Goal: Information Seeking & Learning: Learn about a topic

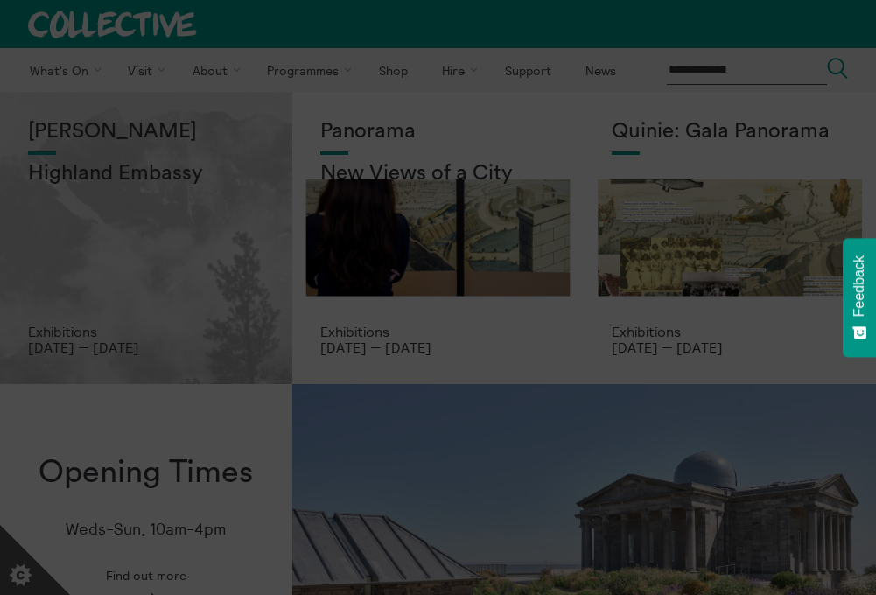
click at [127, 248] on section "**********" at bounding box center [438, 297] width 876 height 595
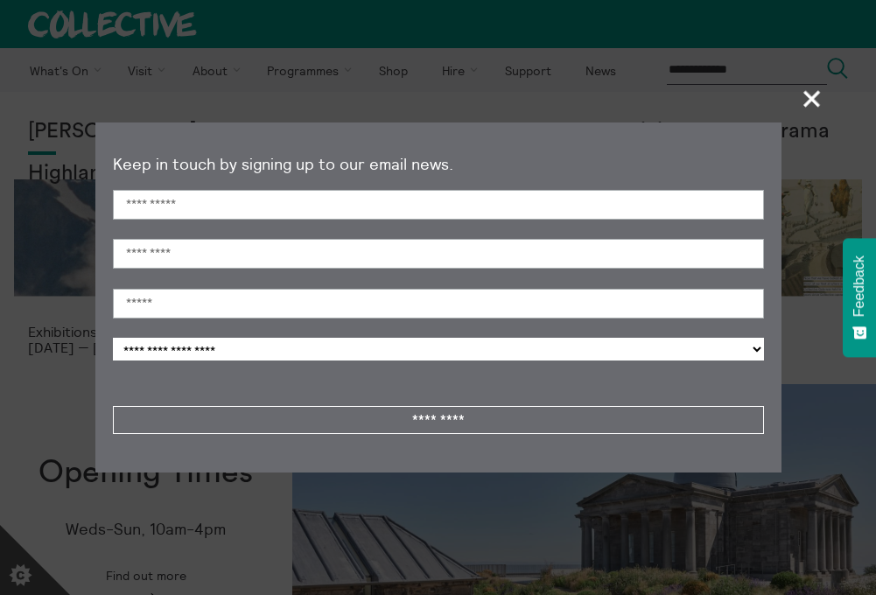
click at [814, 99] on span "+" at bounding box center [813, 99] width 52 height 52
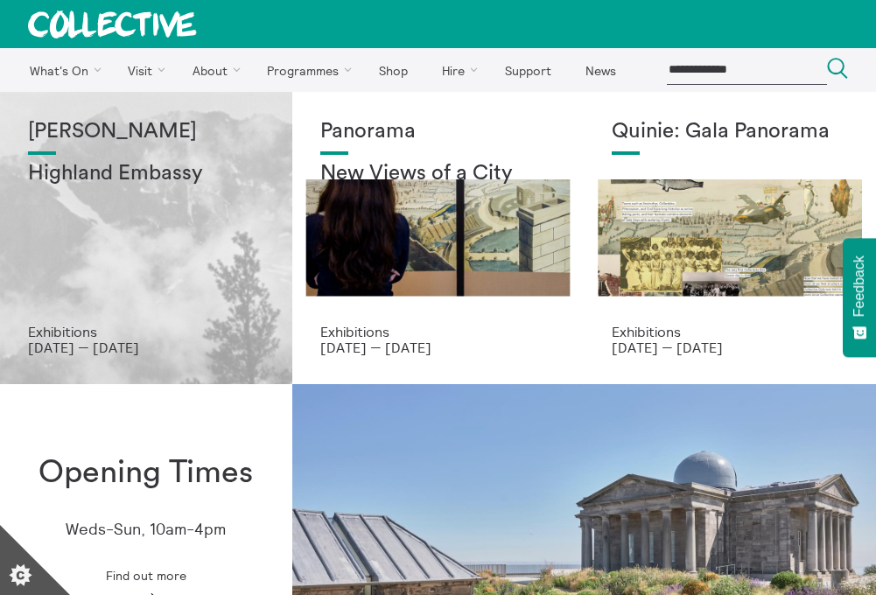
click at [80, 270] on div "Shen Xin Highland Embassy" at bounding box center [146, 222] width 236 height 204
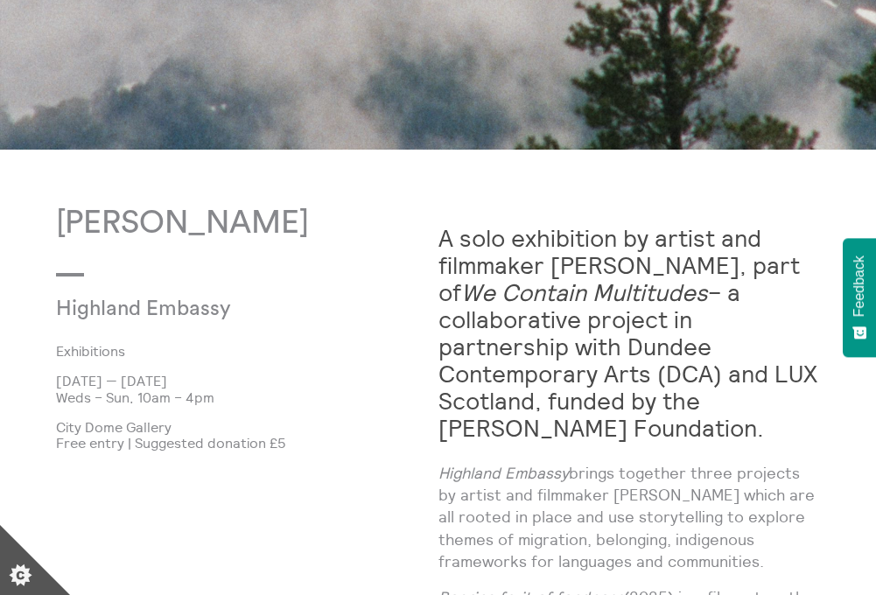
scroll to position [622, 0]
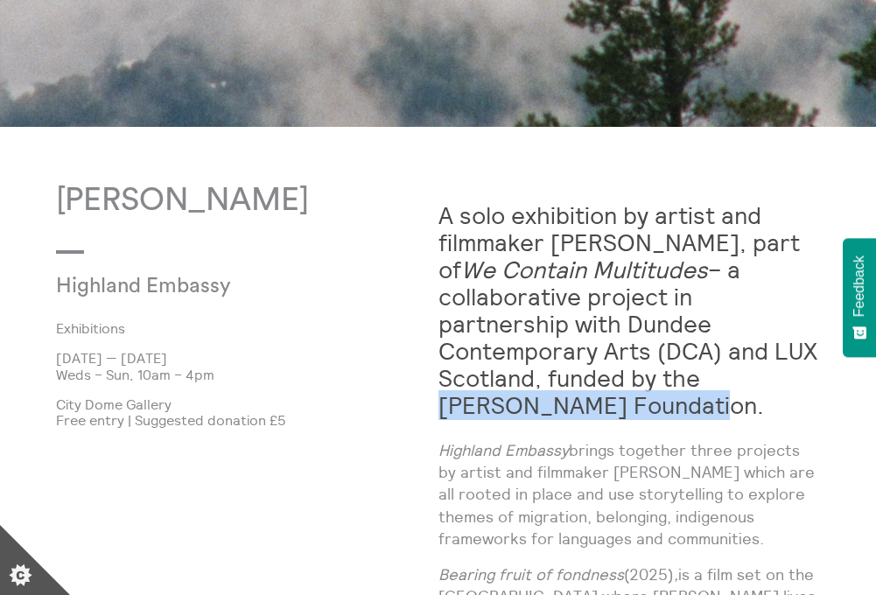
drag, startPoint x: 710, startPoint y: 381, endPoint x: 640, endPoint y: 404, distance: 72.8
click at [640, 404] on strong "A solo exhibition by artist and filmmaker Shen Xin, part of We Contain Multitud…" at bounding box center [627, 310] width 379 height 220
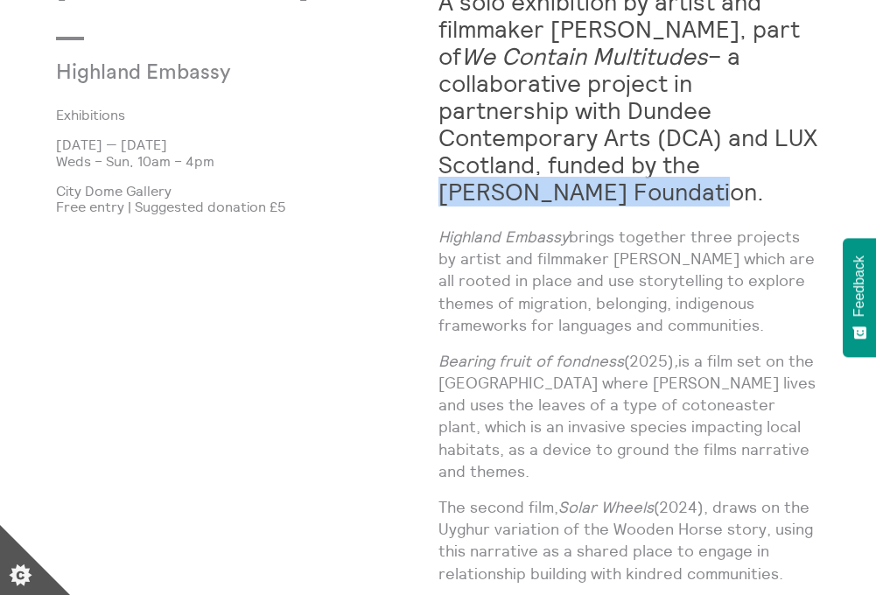
scroll to position [866, 0]
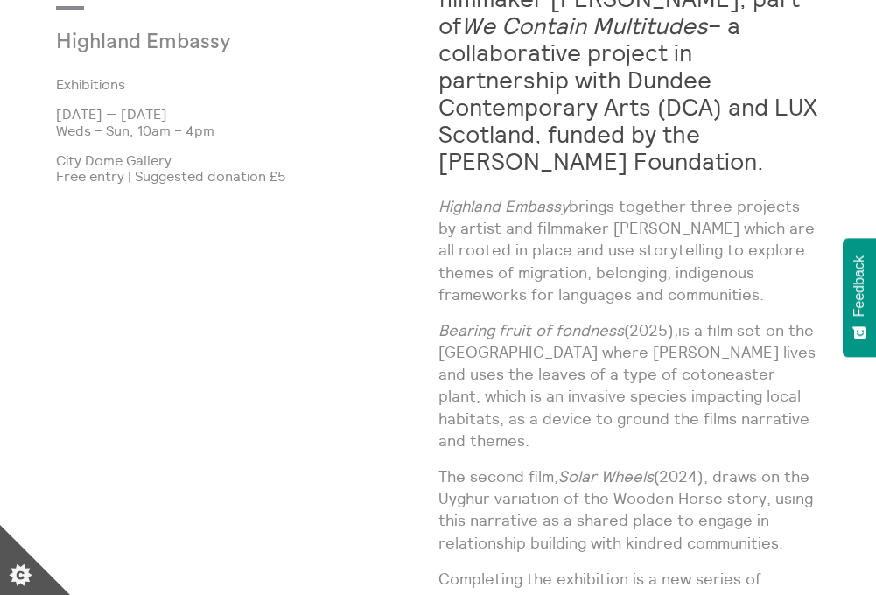
click at [444, 331] on em "Bearing fruit of fondness" at bounding box center [530, 330] width 185 height 20
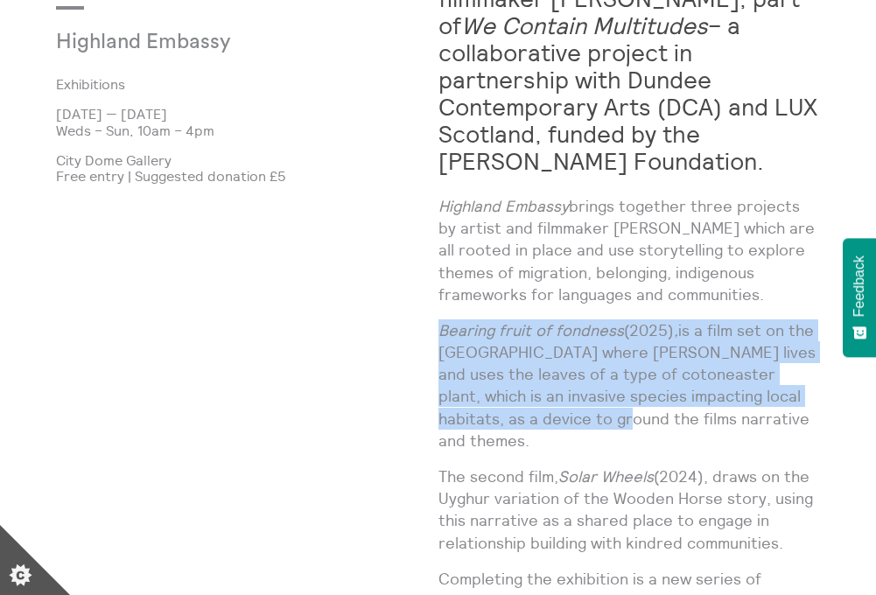
drag, startPoint x: 444, startPoint y: 331, endPoint x: 588, endPoint y: 419, distance: 168.5
click at [588, 419] on p "Bearing fruit of fondness (2025) , is a film set on the Isle of Skye where Shen…" at bounding box center [629, 385] width 382 height 132
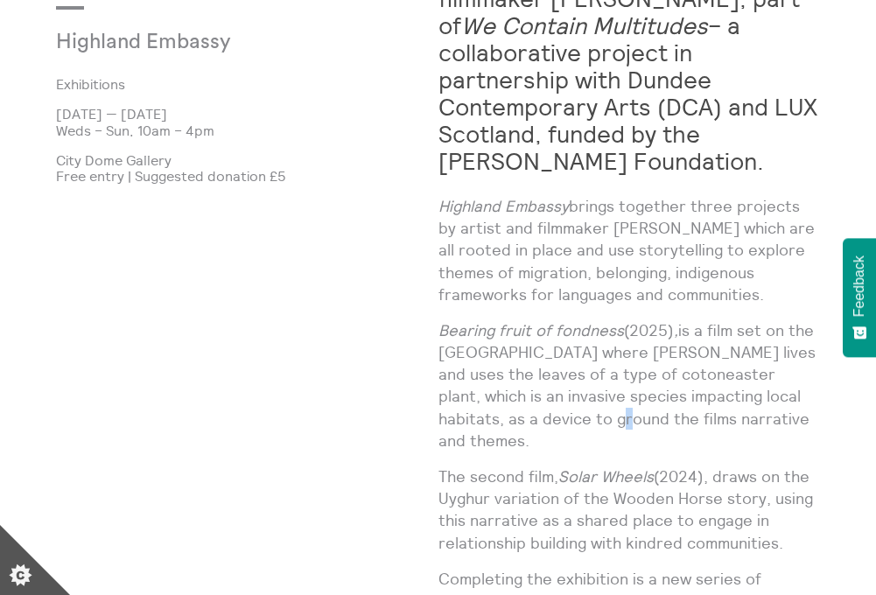
click at [588, 419] on p "Bearing fruit of fondness (2025) , is a film set on the Isle of Skye where Shen…" at bounding box center [629, 385] width 382 height 132
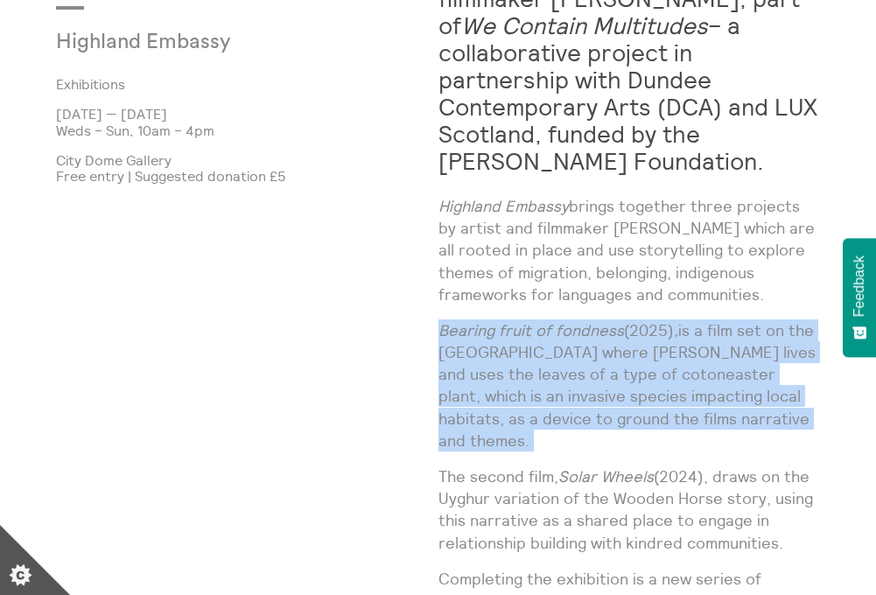
click at [588, 419] on p "Bearing fruit of fondness (2025) , is a film set on the Isle of Skye where Shen…" at bounding box center [629, 385] width 382 height 132
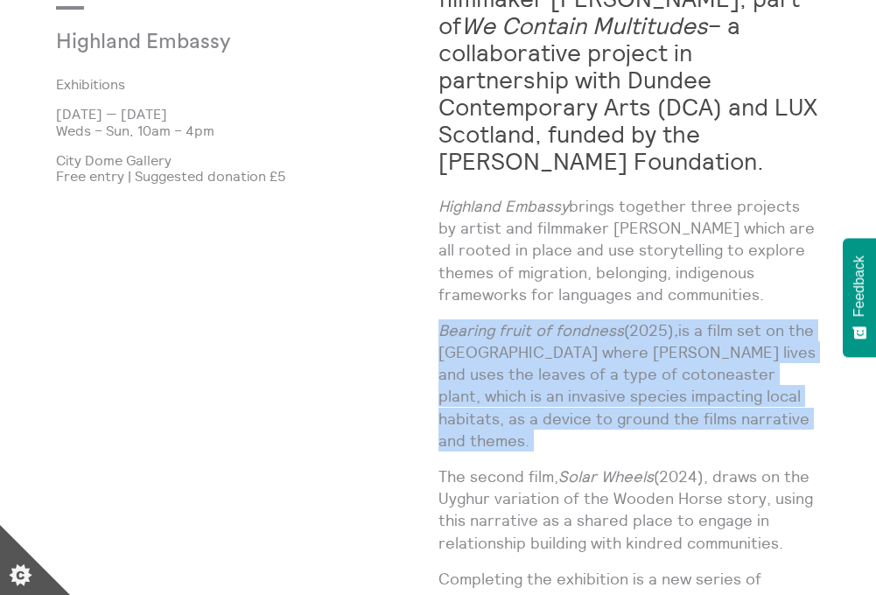
drag, startPoint x: 585, startPoint y: 318, endPoint x: 578, endPoint y: 394, distance: 76.4
click at [578, 394] on p "Bearing fruit of fondness (2025) , is a film set on the Isle of Skye where Shen…" at bounding box center [629, 385] width 382 height 132
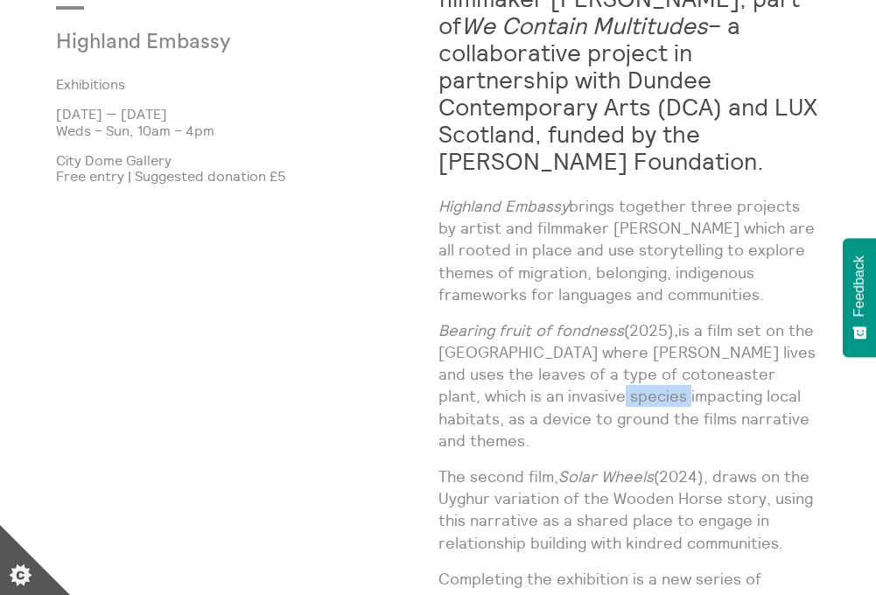
click at [578, 394] on p "Bearing fruit of fondness (2025) , is a film set on the Isle of Skye where Shen…" at bounding box center [629, 385] width 382 height 132
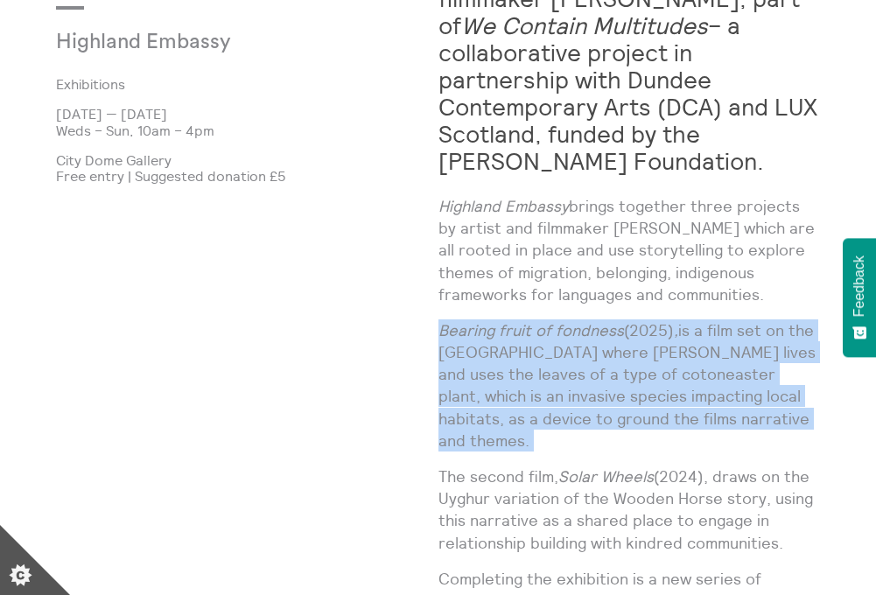
click at [578, 394] on p "Bearing fruit of fondness (2025) , is a film set on the Isle of Skye where Shen…" at bounding box center [629, 385] width 382 height 132
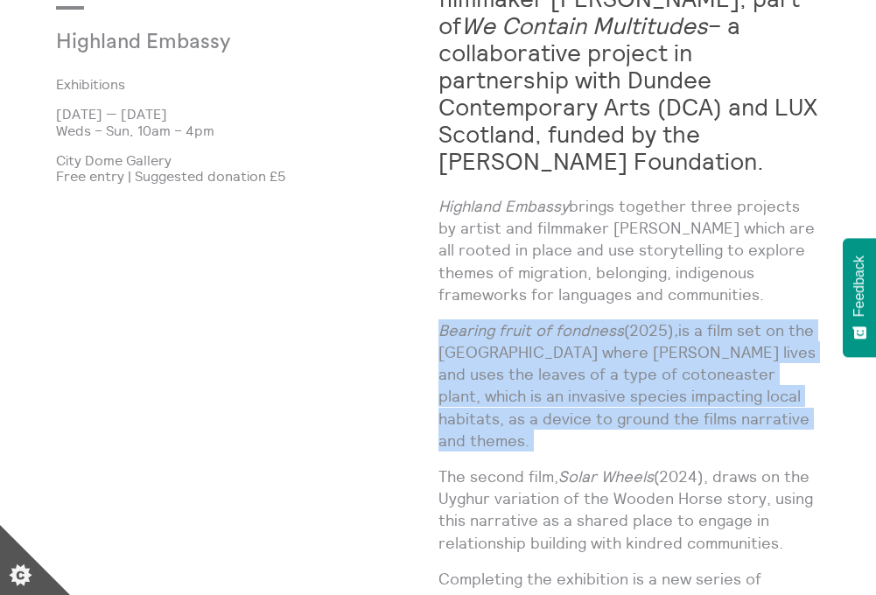
drag, startPoint x: 577, startPoint y: 307, endPoint x: 568, endPoint y: 416, distance: 109.8
click at [568, 416] on p "Bearing fruit of fondness (2025) , is a film set on the Isle of Skye where Shen…" at bounding box center [629, 385] width 382 height 132
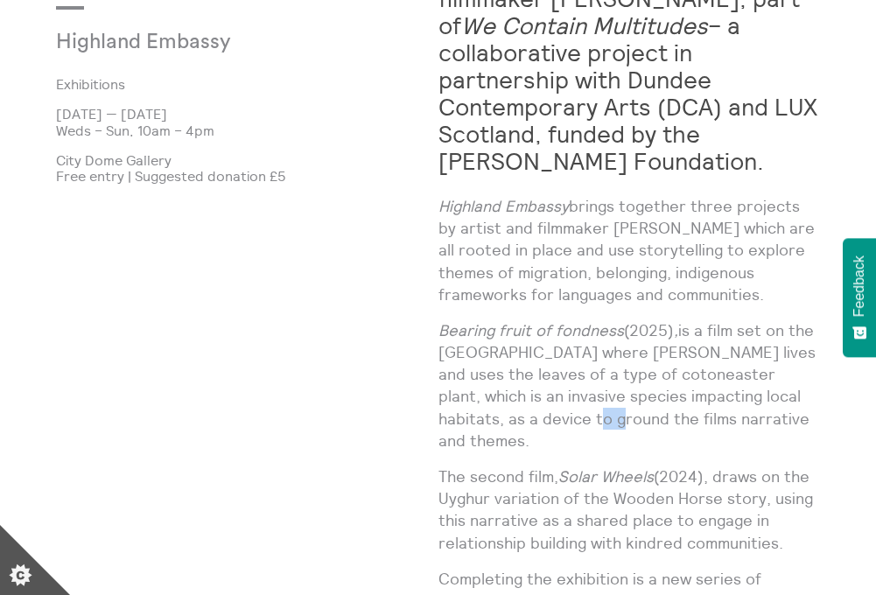
click at [568, 416] on p "Bearing fruit of fondness (2025) , is a film set on the Isle of Skye where Shen…" at bounding box center [629, 385] width 382 height 132
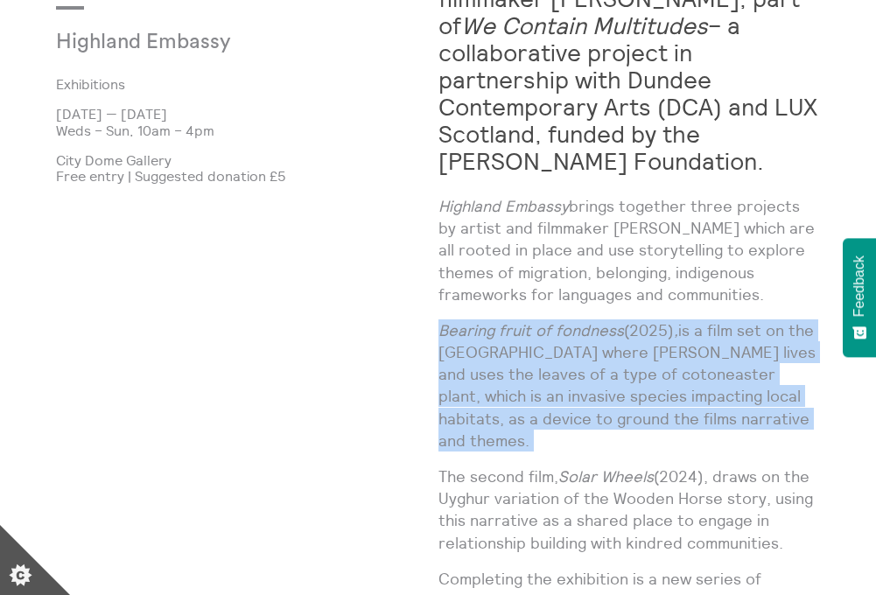
click at [568, 416] on p "Bearing fruit of fondness (2025) , is a film set on the Isle of Skye where Shen…" at bounding box center [629, 385] width 382 height 132
click at [575, 381] on p "Bearing fruit of fondness (2025) , is a film set on the Isle of Skye where Shen…" at bounding box center [629, 385] width 382 height 132
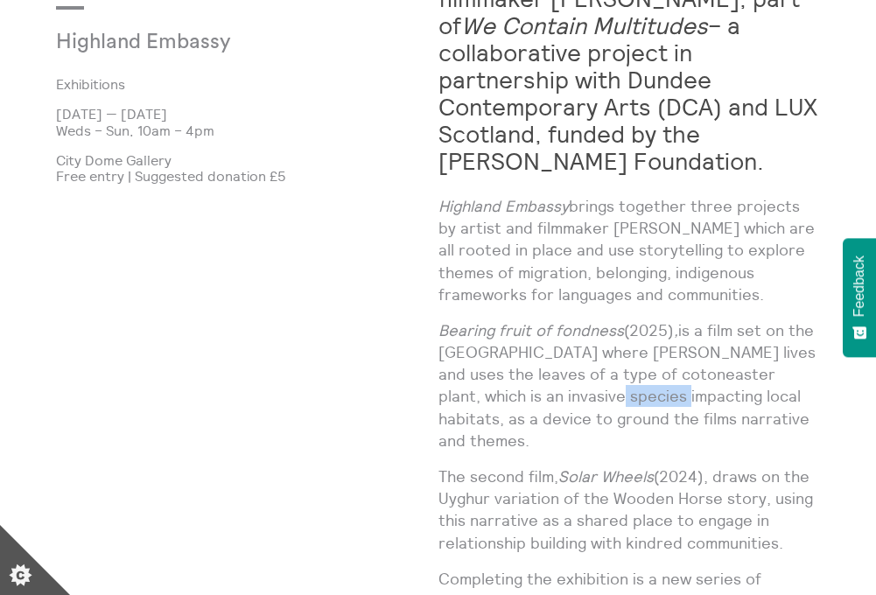
click at [575, 381] on p "Bearing fruit of fondness (2025) , is a film set on the Isle of Skye where Shen…" at bounding box center [629, 385] width 382 height 132
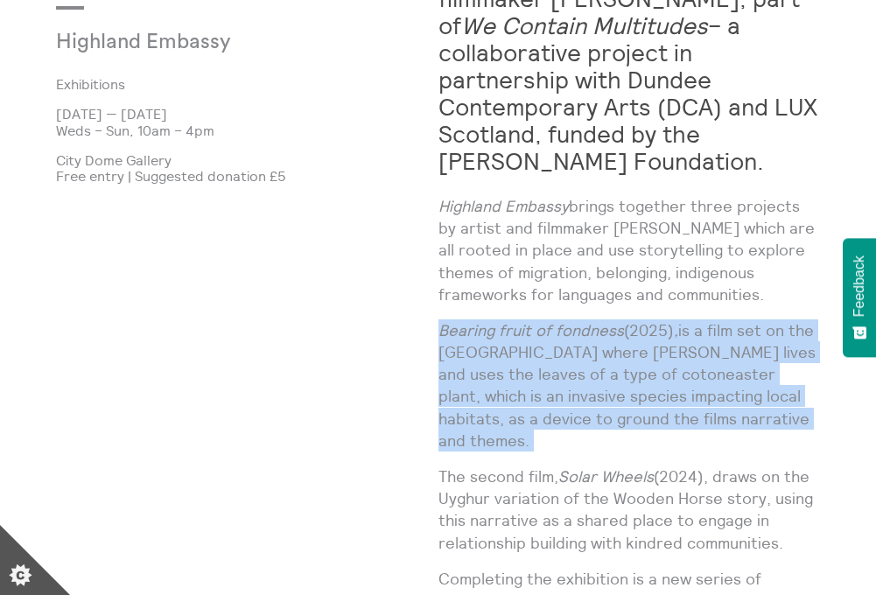
click at [575, 381] on p "Bearing fruit of fondness (2025) , is a film set on the Isle of Skye where Shen…" at bounding box center [629, 385] width 382 height 132
click at [515, 415] on p "Bearing fruit of fondness (2025) , is a film set on the Isle of Skye where Shen…" at bounding box center [629, 385] width 382 height 132
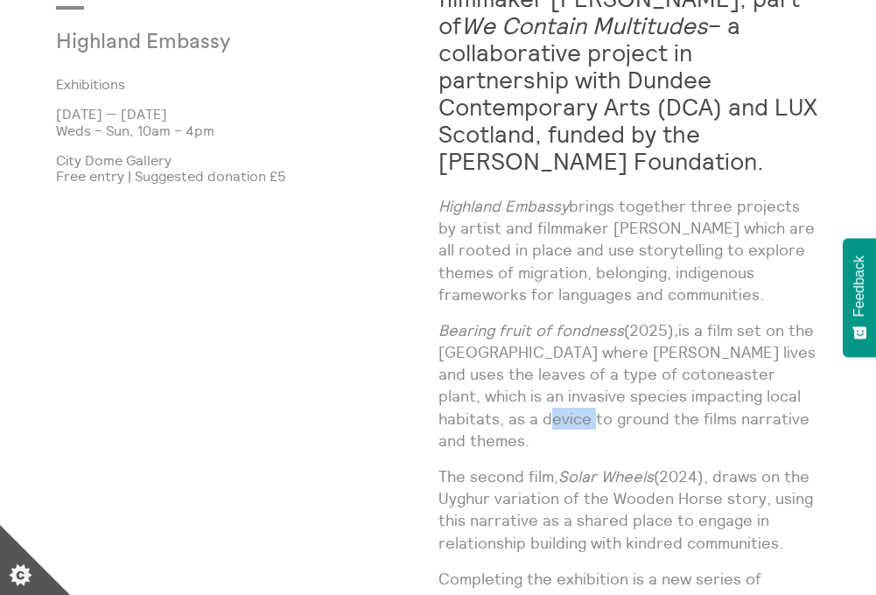
click at [515, 415] on p "Bearing fruit of fondness (2025) , is a film set on the Isle of Skye where Shen…" at bounding box center [629, 385] width 382 height 132
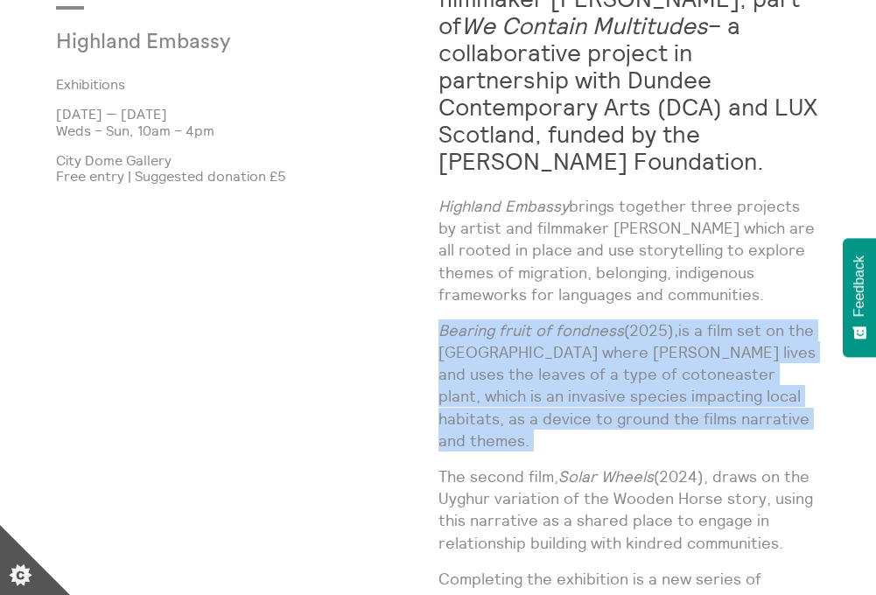
click at [515, 415] on p "Bearing fruit of fondness (2025) , is a film set on the Isle of Skye where Shen…" at bounding box center [629, 385] width 382 height 132
click at [523, 337] on em "Bearing fruit of fondness" at bounding box center [530, 330] width 185 height 20
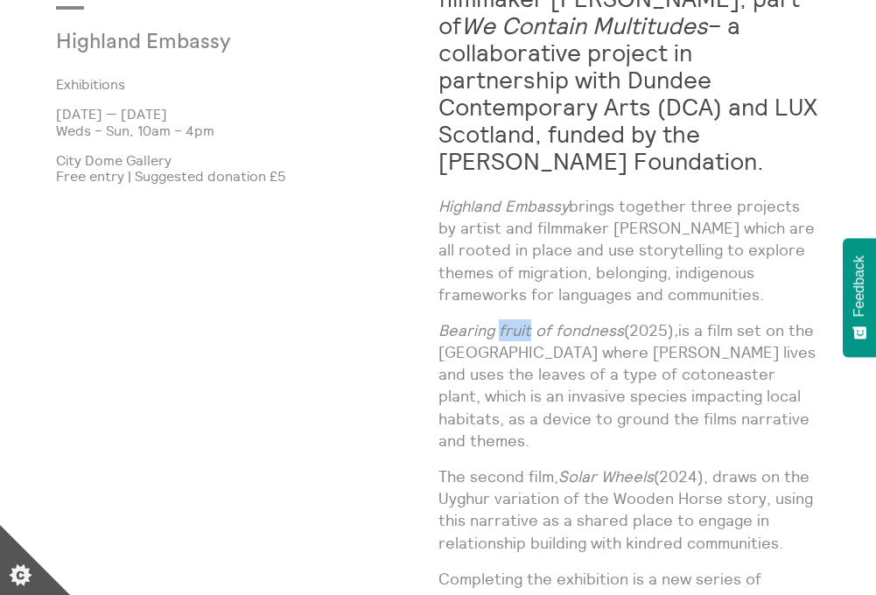
click at [523, 337] on em "Bearing fruit of fondness" at bounding box center [530, 330] width 185 height 20
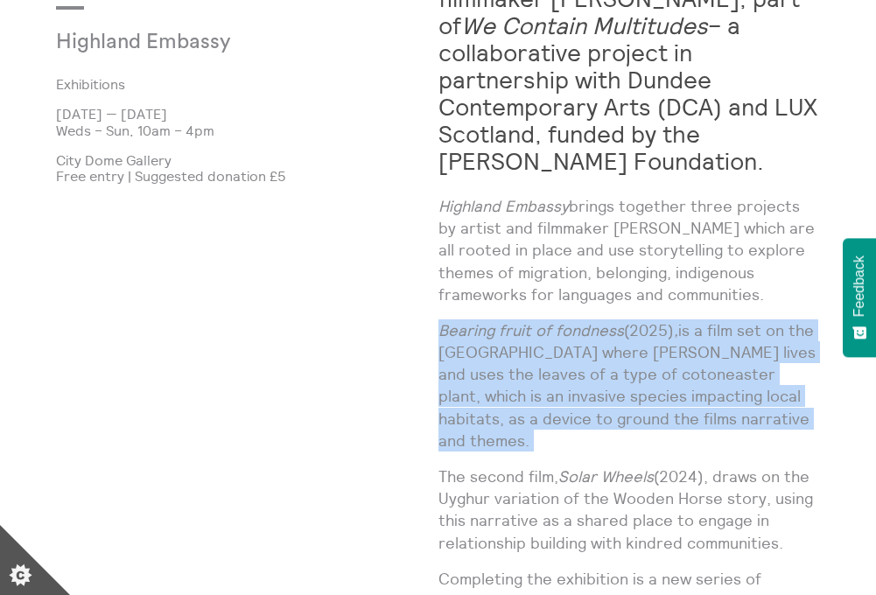
click at [523, 337] on em "Bearing fruit of fondness" at bounding box center [530, 330] width 185 height 20
click at [495, 412] on p "Bearing fruit of fondness (2025) , is a film set on the Isle of Skye where Shen…" at bounding box center [629, 385] width 382 height 132
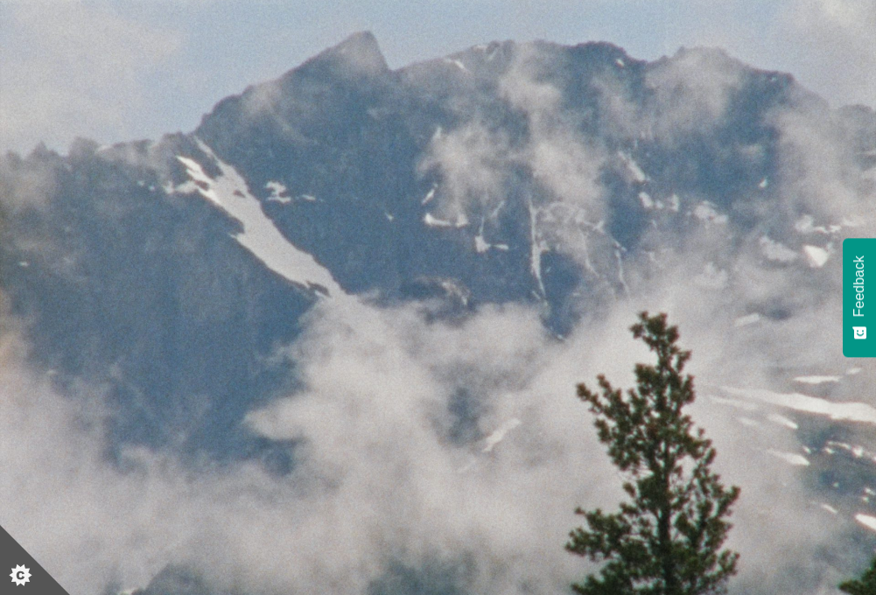
scroll to position [0, 0]
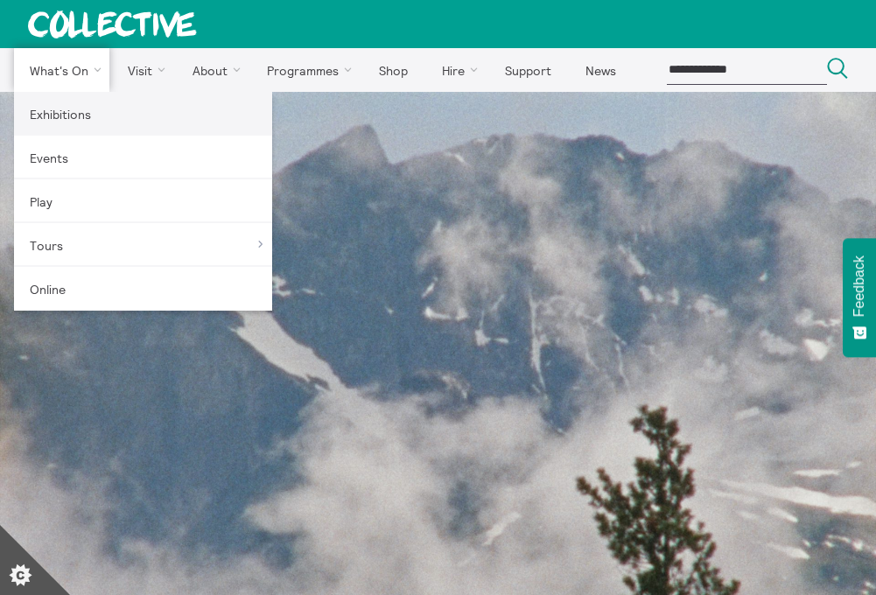
click at [53, 111] on link "Exhibitions" at bounding box center [143, 114] width 258 height 44
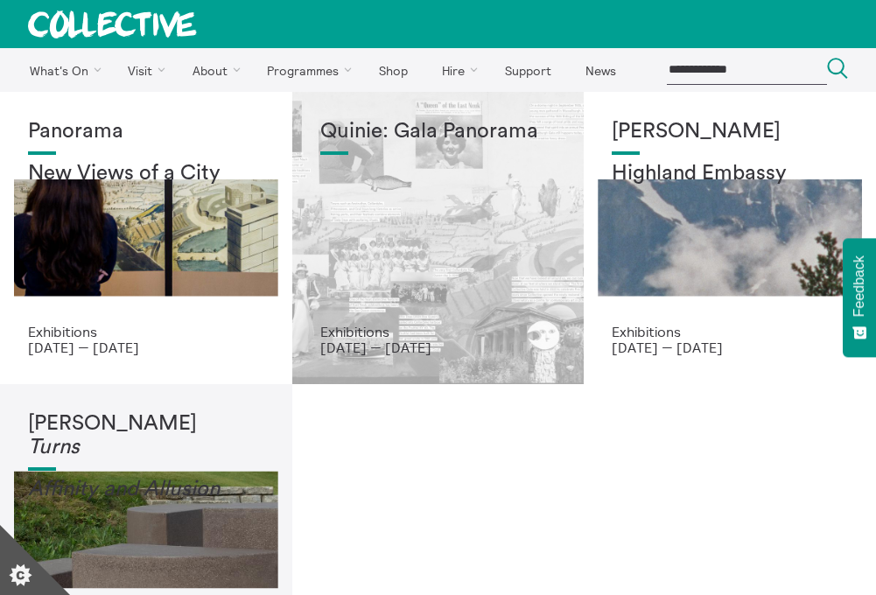
click at [403, 241] on div "Quinie: Gala Panorama" at bounding box center [438, 222] width 236 height 204
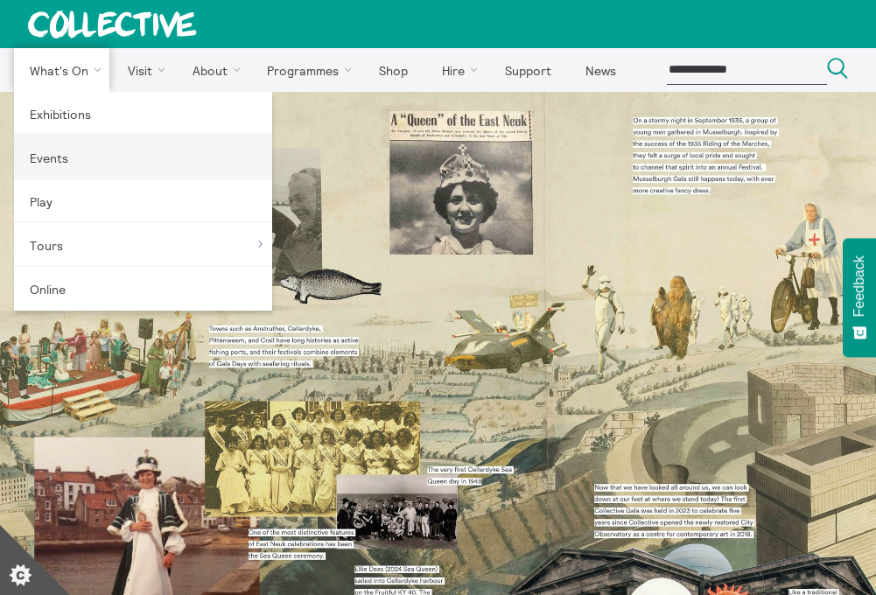
click at [54, 173] on link "Events" at bounding box center [143, 158] width 258 height 44
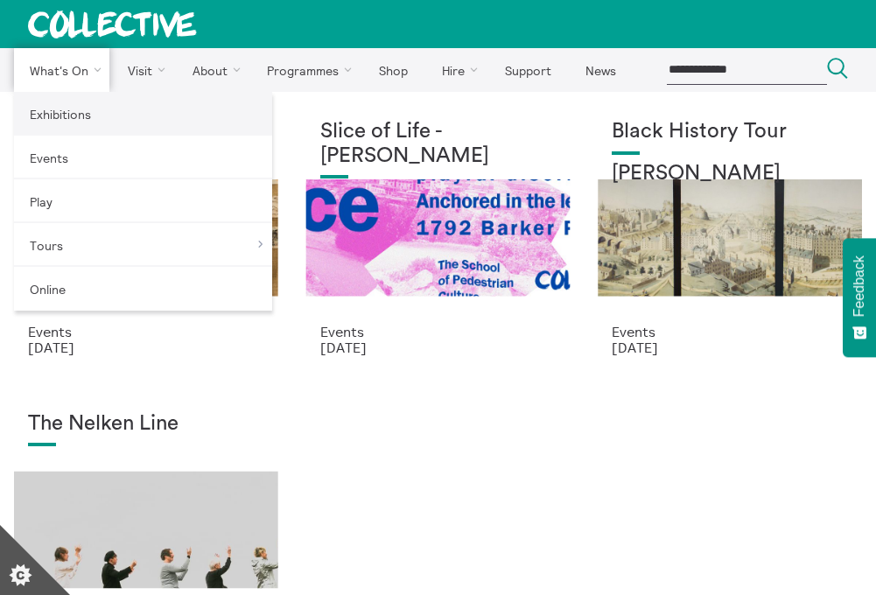
click at [69, 125] on link "Exhibitions" at bounding box center [143, 114] width 258 height 44
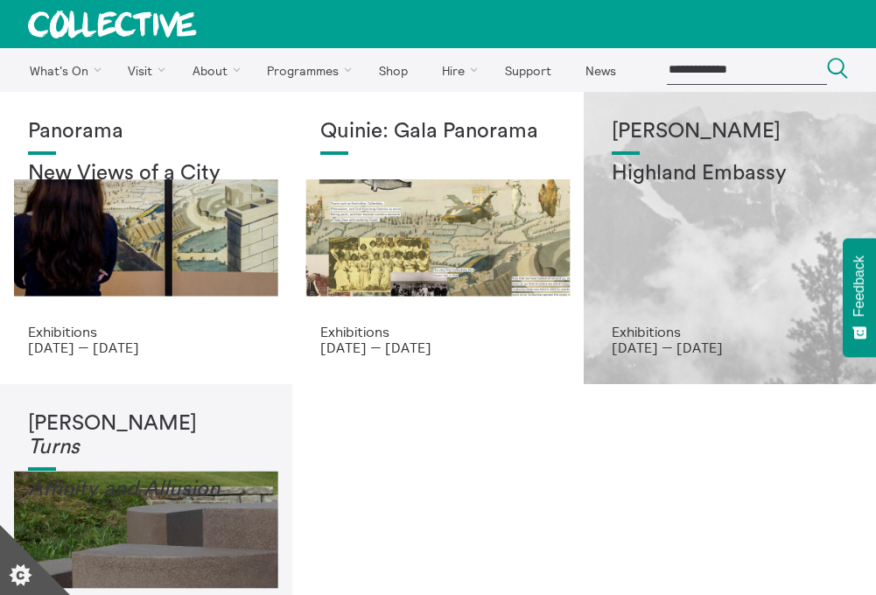
click at [664, 242] on div "Shen Xin Highland Embassy" at bounding box center [730, 222] width 236 height 204
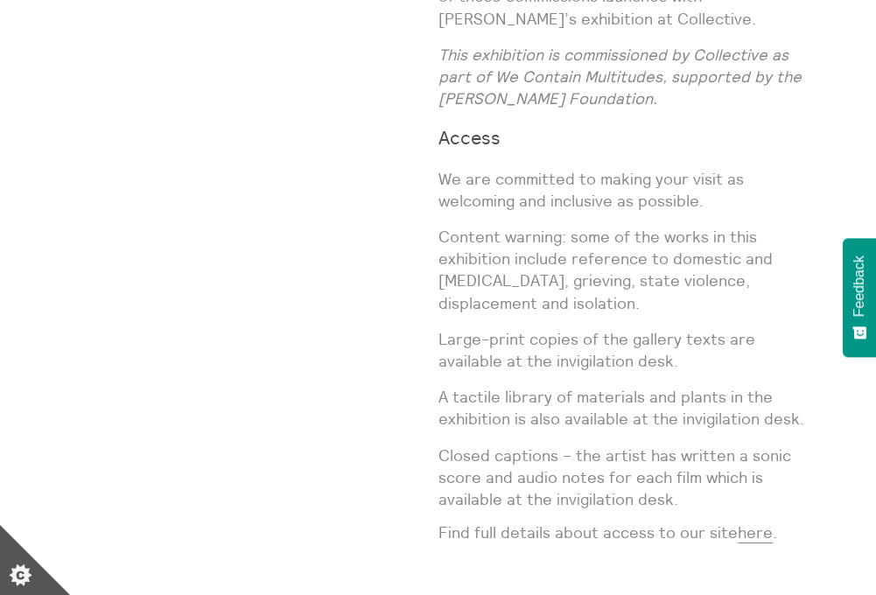
scroll to position [2316, 0]
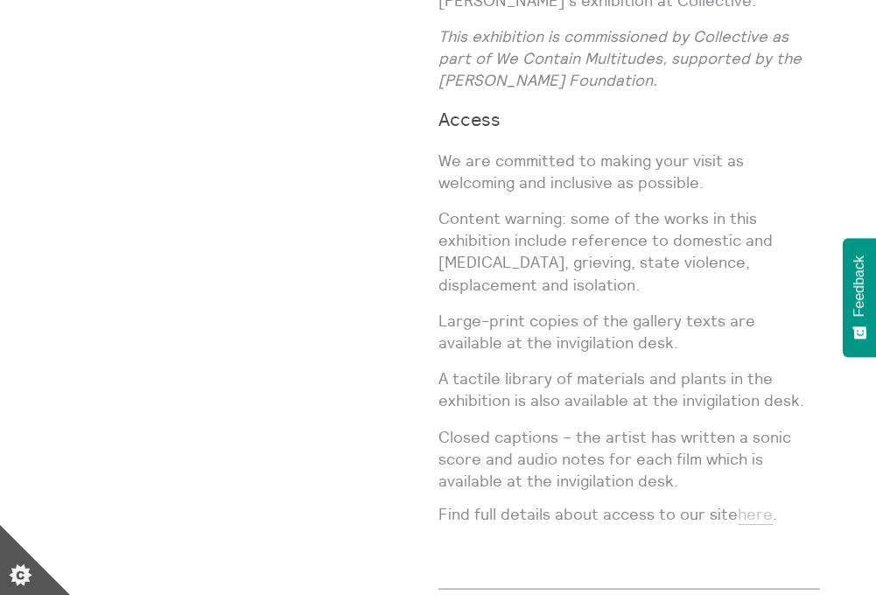
click at [766, 504] on link "here" at bounding box center [755, 514] width 35 height 21
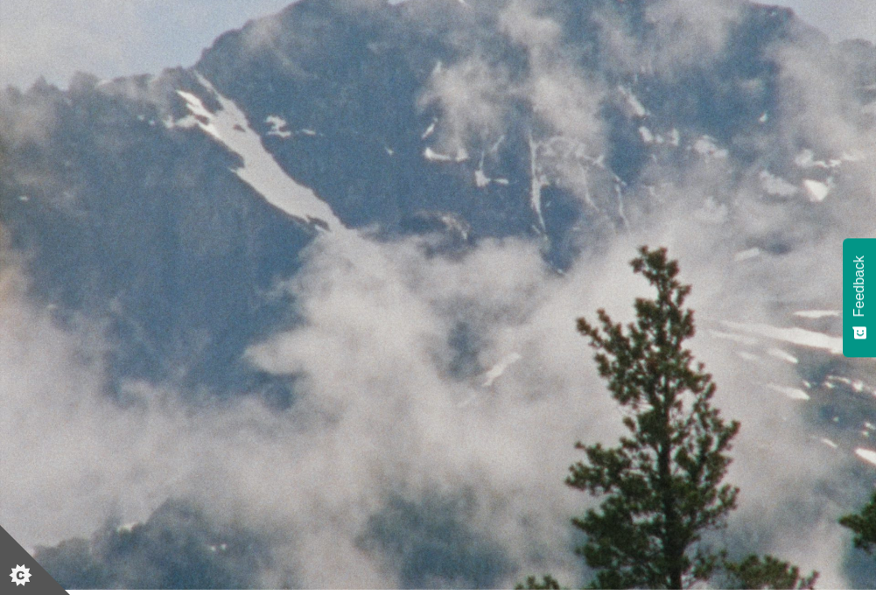
scroll to position [0, 0]
